Goal: Information Seeking & Learning: Learn about a topic

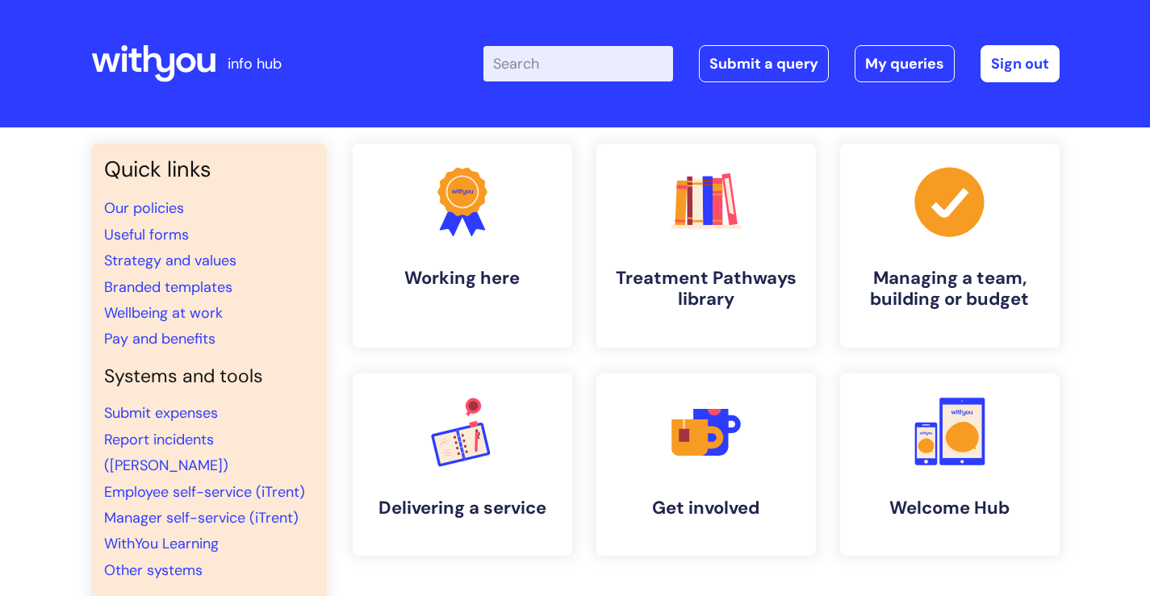
click at [557, 58] on input "Enter your search term here..." at bounding box center [578, 63] width 190 height 35
type input "eye health"
click button "Search" at bounding box center [0, 0] width 0 height 0
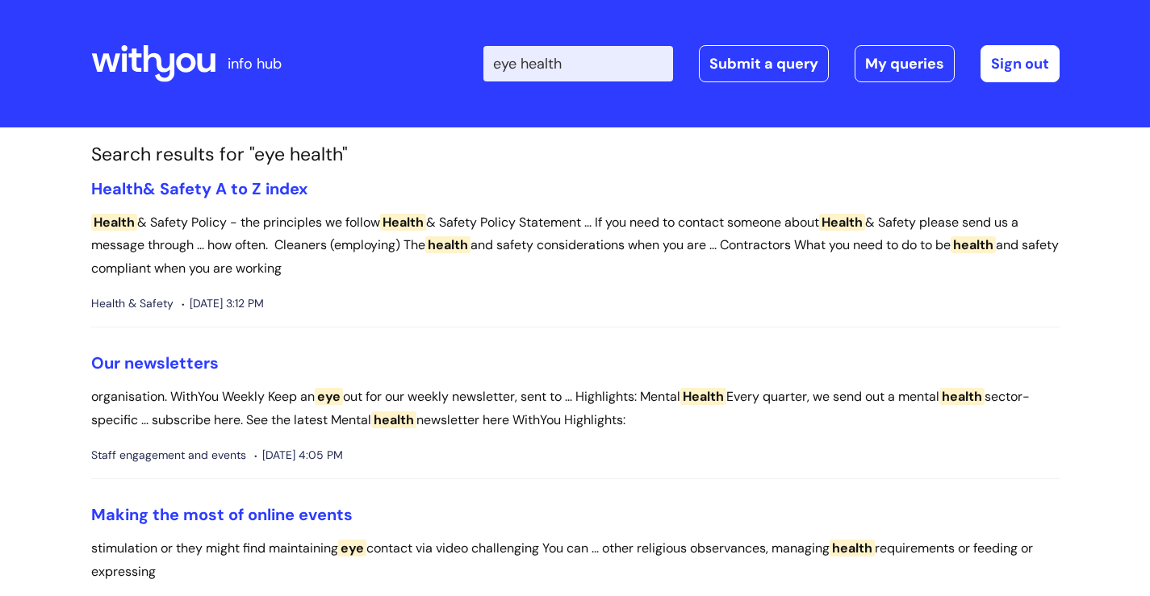
drag, startPoint x: 617, startPoint y: 65, endPoint x: 370, endPoint y: 65, distance: 246.9
click at [370, 65] on div "Enter your search term here... eye health Search Submit a query My queries Welc…" at bounding box center [696, 63] width 728 height 95
type input "wellbeing"
click button "Search" at bounding box center [0, 0] width 0 height 0
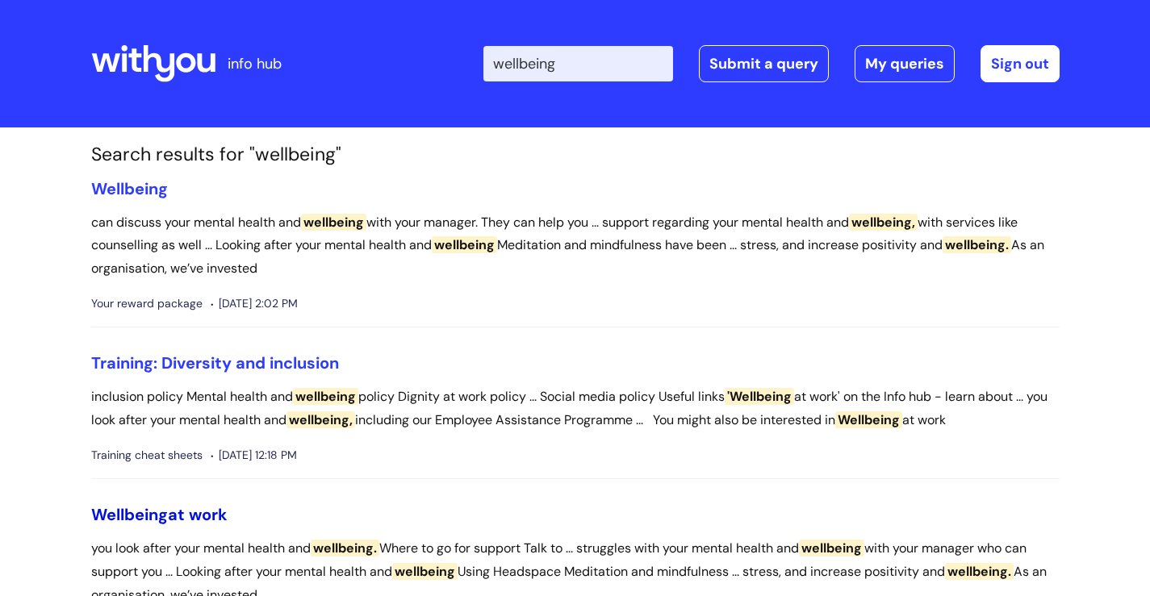
click at [199, 515] on link "Wellbeing at work" at bounding box center [159, 514] width 136 height 21
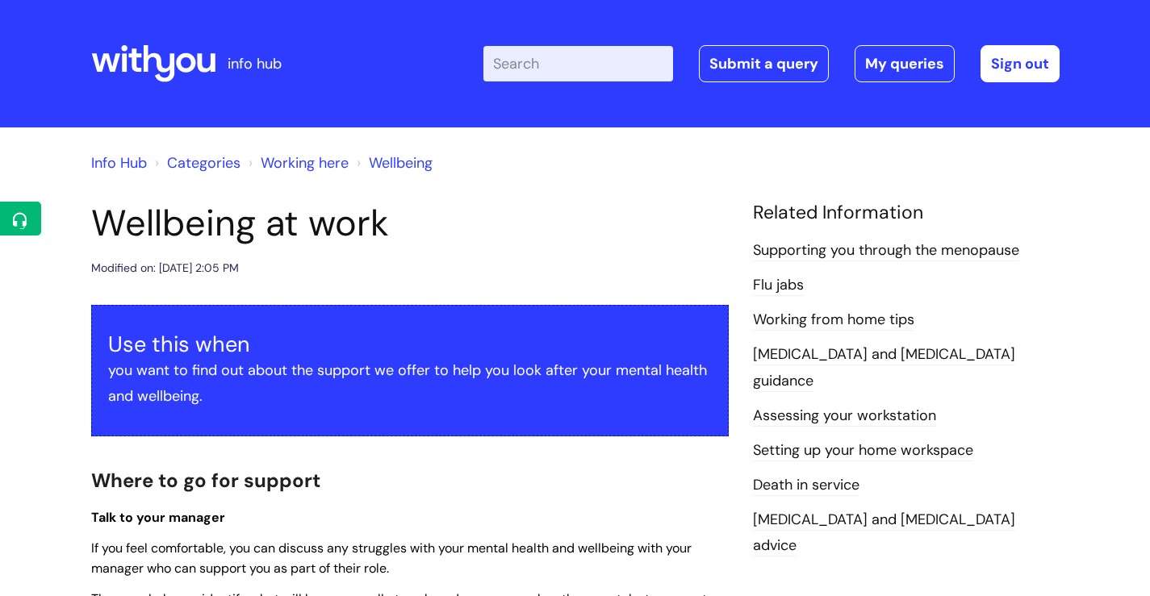
click at [566, 69] on input "Enter your search term here..." at bounding box center [578, 63] width 190 height 35
type input "SCreen Breaks"
click button "Search" at bounding box center [0, 0] width 0 height 0
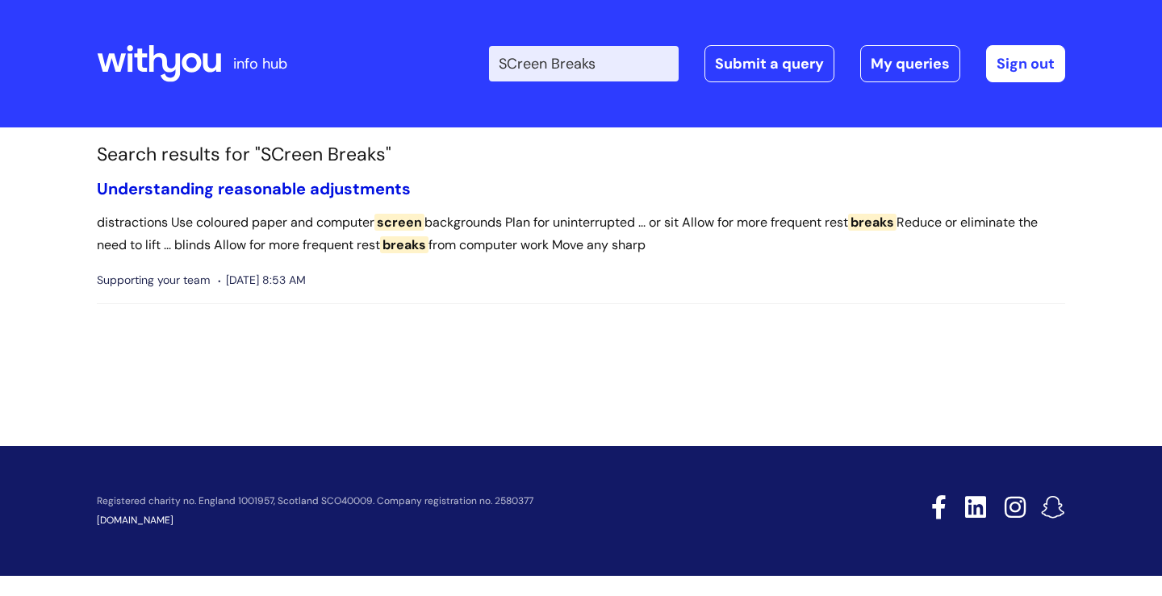
click at [247, 189] on link "Understanding reasonable adjustments" at bounding box center [254, 188] width 314 height 21
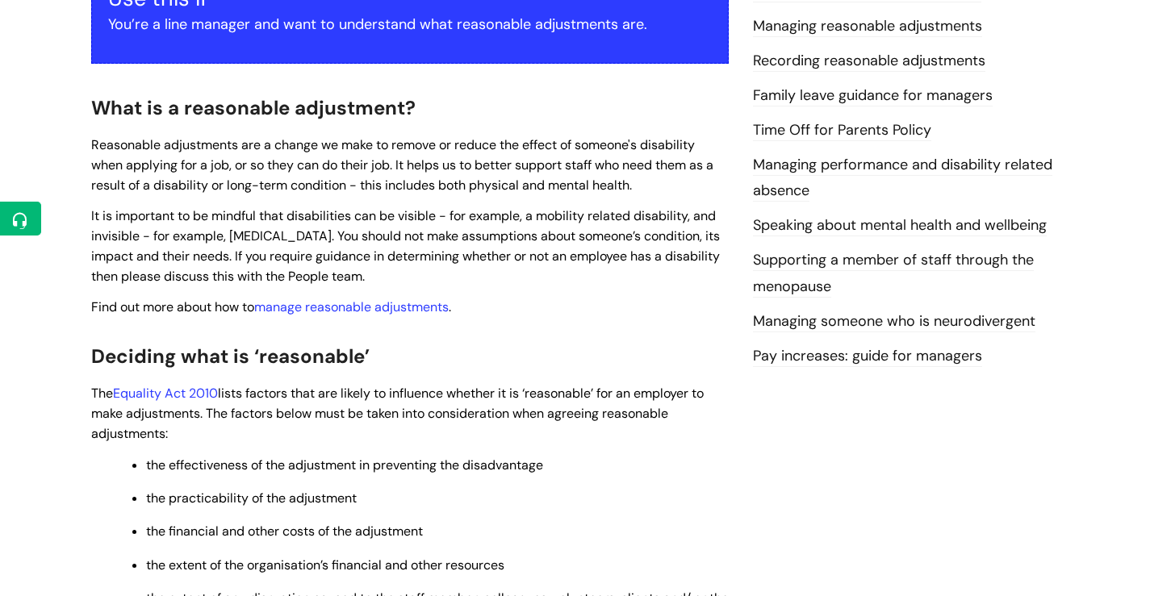
scroll to position [1558, 0]
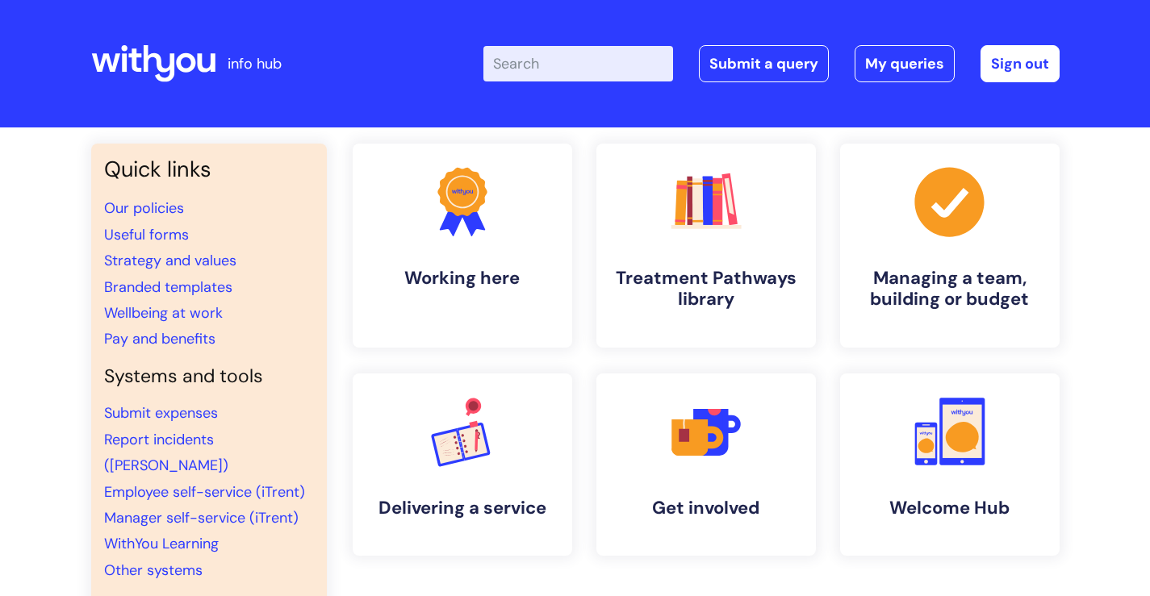
click at [588, 56] on input "Enter your search term here..." at bounding box center [578, 63] width 190 height 35
type input "Eye Strain"
click button "Search" at bounding box center [0, 0] width 0 height 0
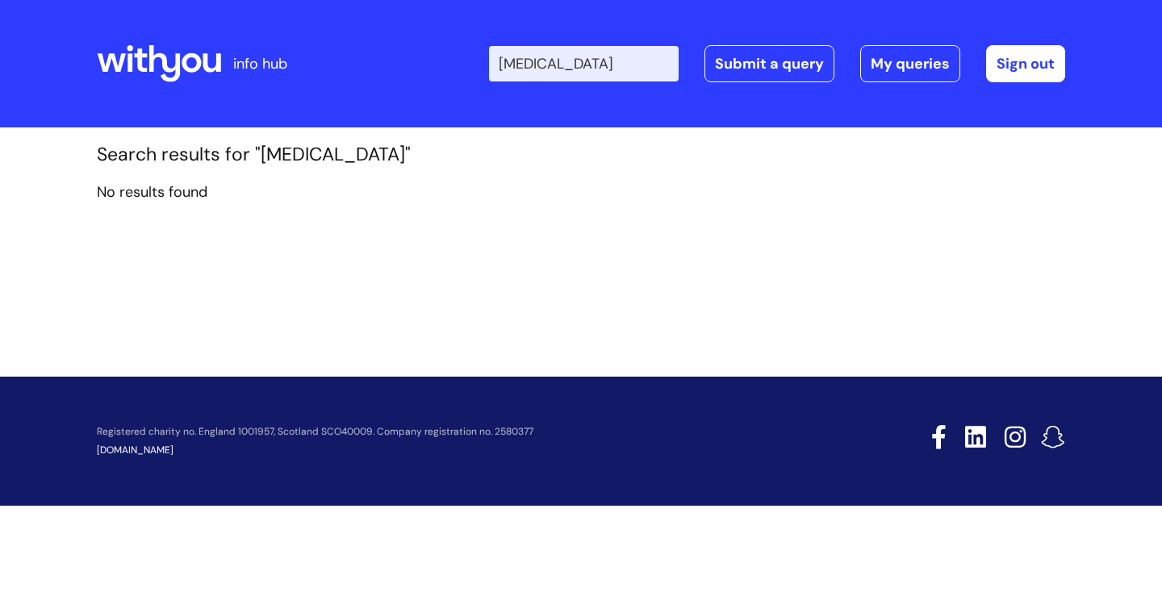
click at [568, 57] on input "Eye Strain" at bounding box center [584, 63] width 190 height 35
type input "Eye Health"
click button "Search" at bounding box center [0, 0] width 0 height 0
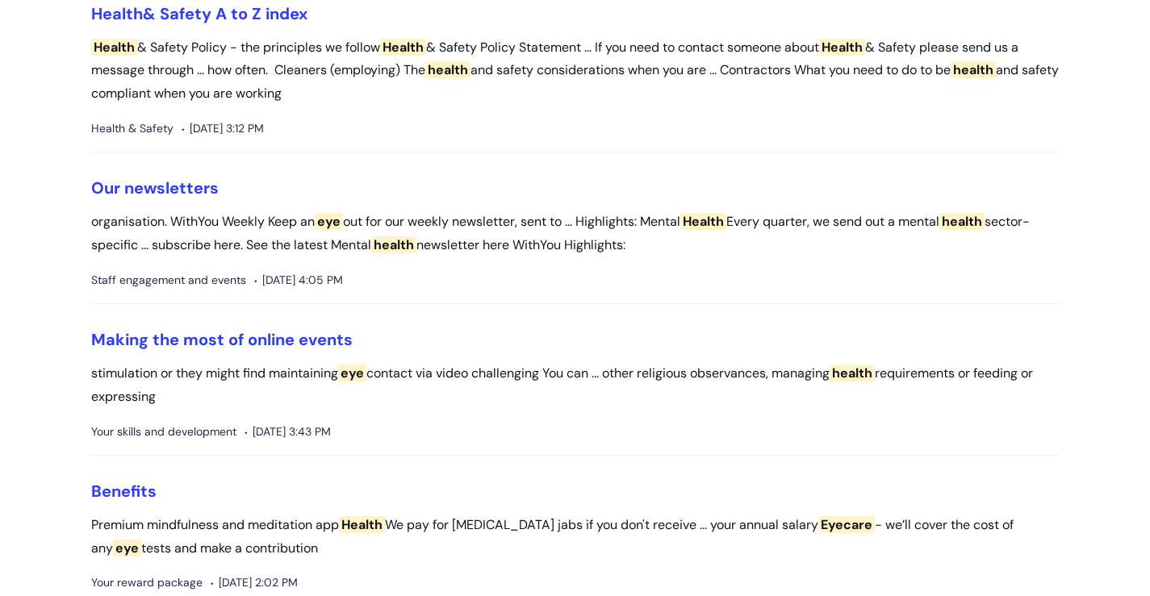
scroll to position [242, 0]
